Goal: Task Accomplishment & Management: Use online tool/utility

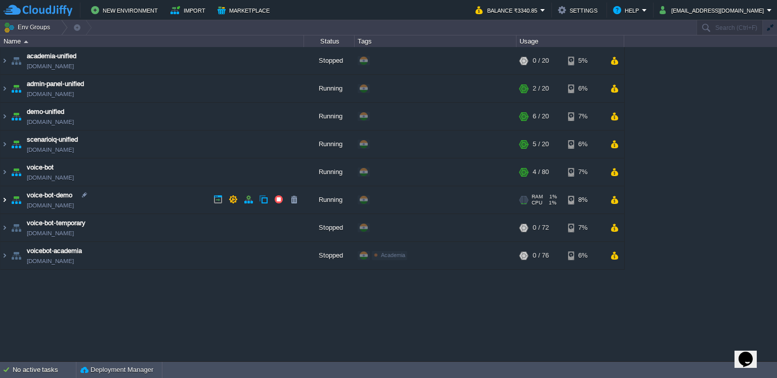
click at [7, 200] on img at bounding box center [5, 199] width 8 height 27
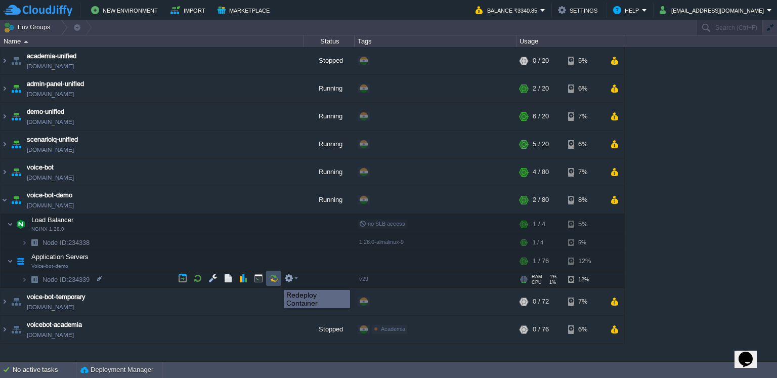
click at [274, 279] on button "button" at bounding box center [273, 278] width 9 height 9
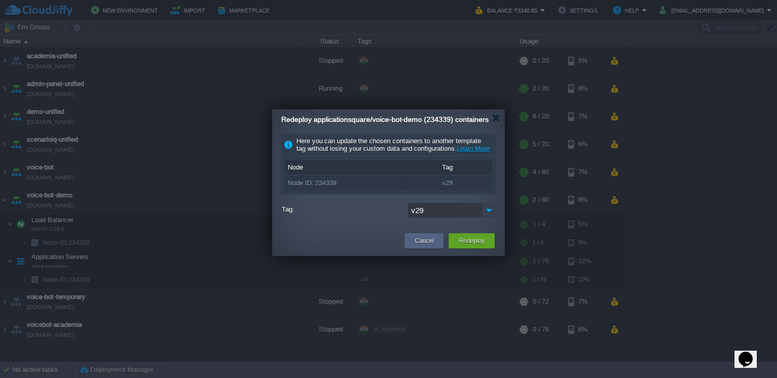
click at [491, 217] on img at bounding box center [489, 210] width 14 height 15
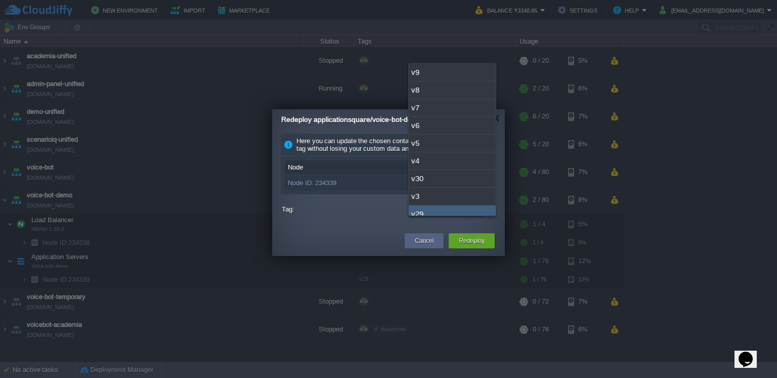
scroll to position [6, 0]
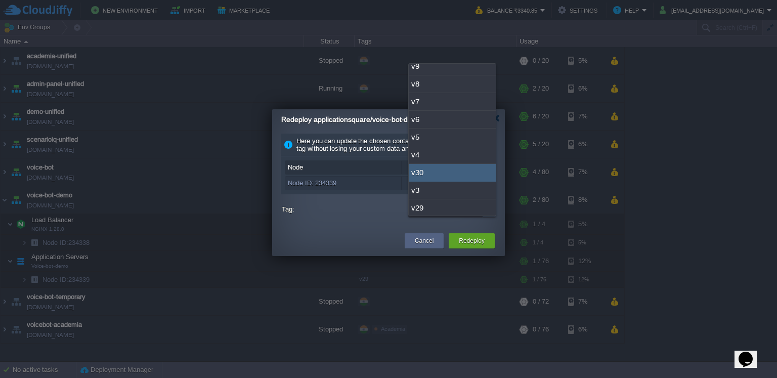
click at [458, 173] on div "v30" at bounding box center [452, 173] width 87 height 18
type input "v30"
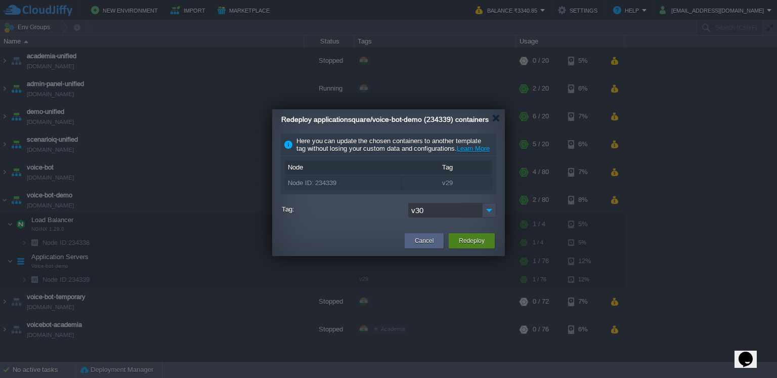
click at [469, 246] on button "Redeploy" at bounding box center [472, 241] width 26 height 10
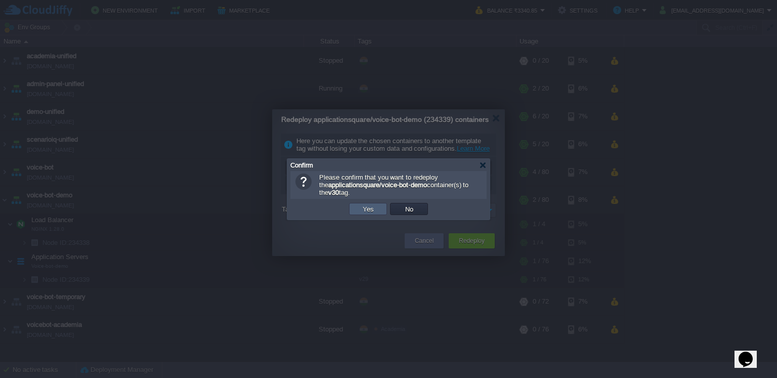
click at [364, 209] on button "Yes" at bounding box center [368, 208] width 17 height 9
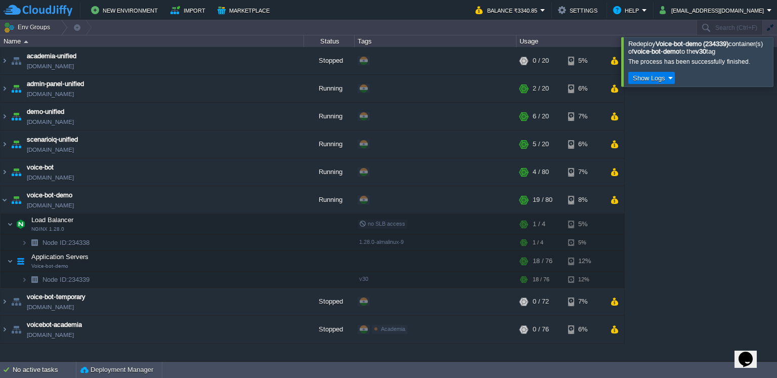
click at [706, 222] on div "academia-unified [DOMAIN_NAME] Stopped + Add to Env Group RAM 0% CPU 0% 0 / 20 …" at bounding box center [388, 204] width 777 height 314
click at [776, 65] on div at bounding box center [789, 61] width 0 height 49
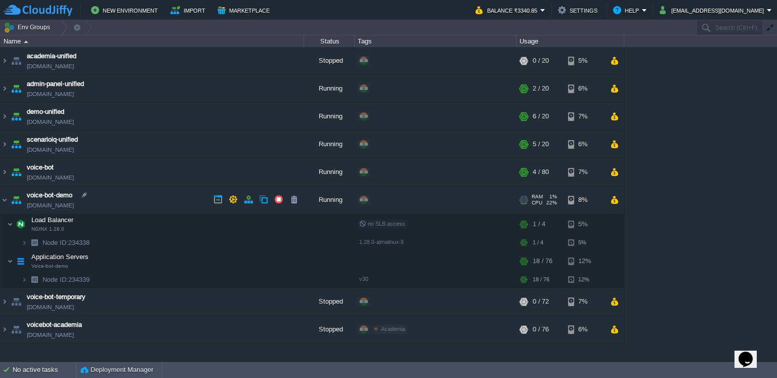
click at [55, 204] on link "[DOMAIN_NAME]" at bounding box center [50, 205] width 47 height 10
click at [61, 206] on link "[DOMAIN_NAME]" at bounding box center [50, 205] width 47 height 10
click at [74, 204] on link "[DOMAIN_NAME]" at bounding box center [50, 205] width 47 height 10
